Goal: Find contact information: Find contact information

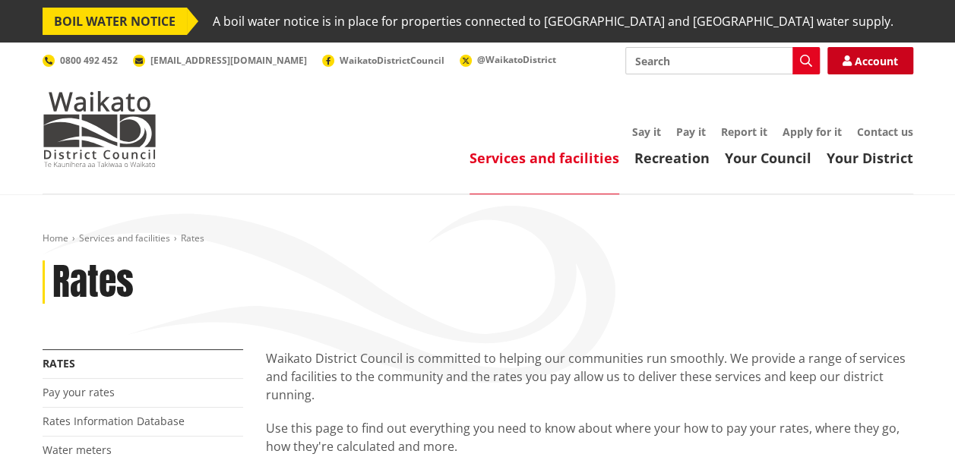
click at [866, 59] on link "Account" at bounding box center [870, 60] width 86 height 27
click at [876, 132] on link "Contact us" at bounding box center [885, 132] width 56 height 14
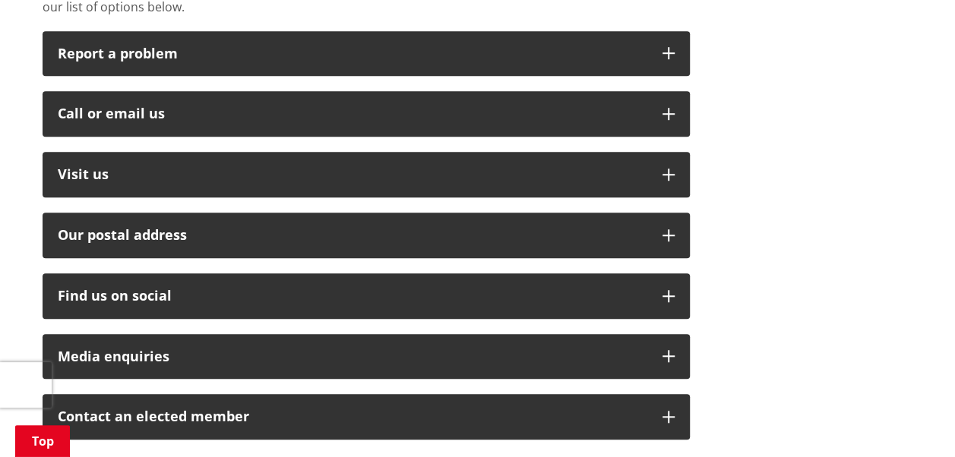
scroll to position [486, 0]
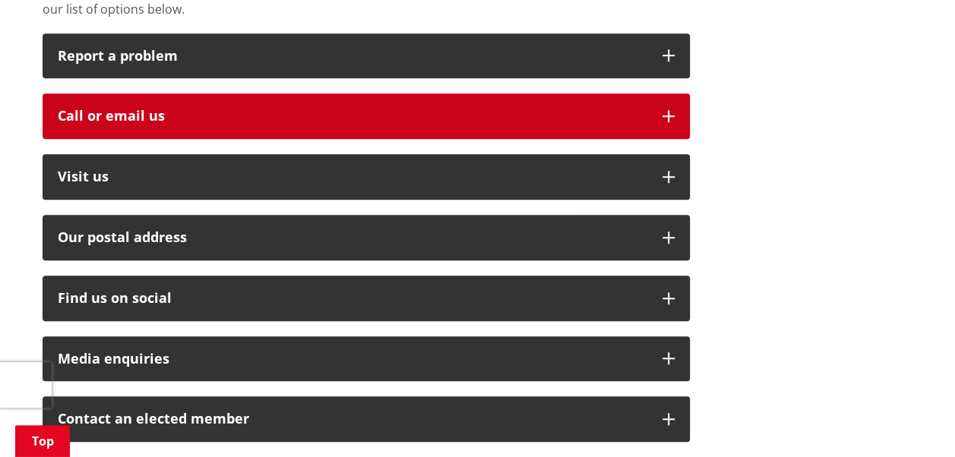
click at [664, 110] on icon "button" at bounding box center [668, 116] width 12 height 12
